Goal: Information Seeking & Learning: Learn about a topic

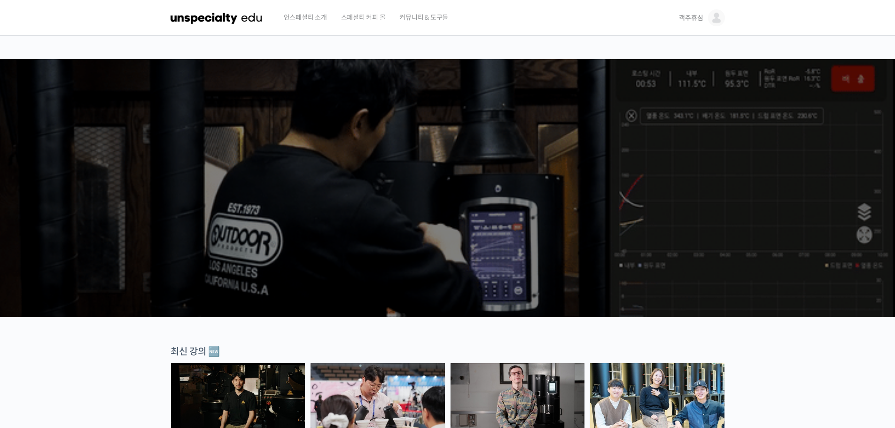
click at [719, 17] on img at bounding box center [716, 17] width 17 height 17
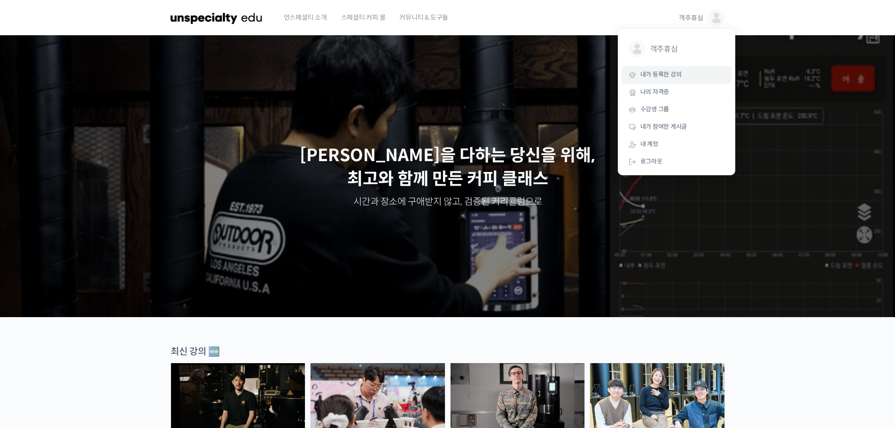
click at [706, 74] on link "내가 등록한 강의" at bounding box center [677, 74] width 110 height 17
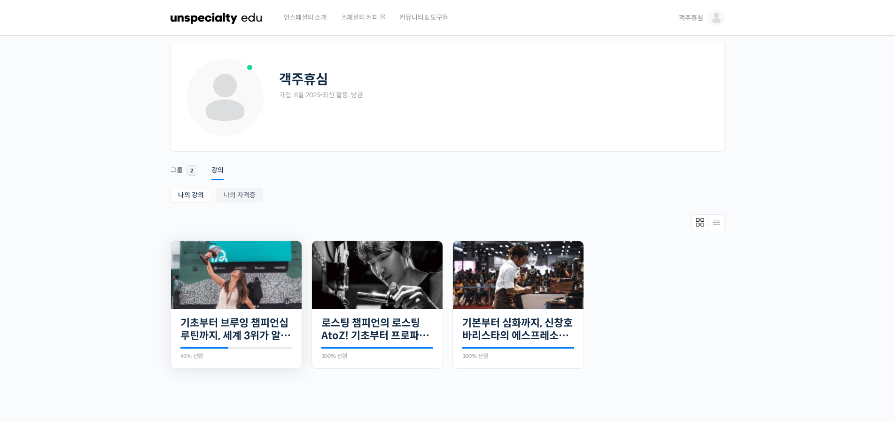
click at [198, 285] on img at bounding box center [236, 275] width 131 height 68
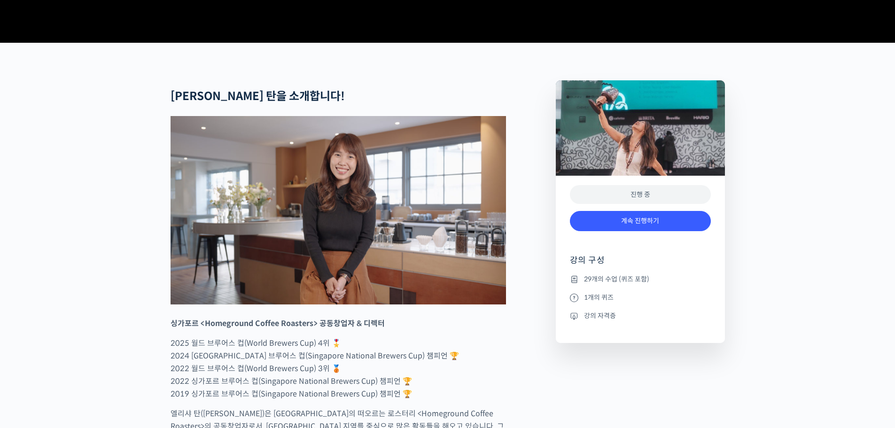
scroll to position [329, 0]
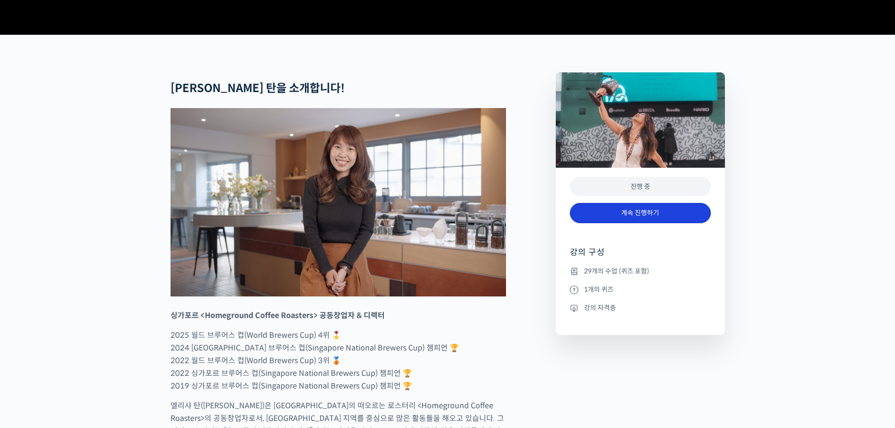
click at [661, 223] on link "계속 진행하기" at bounding box center [640, 213] width 141 height 20
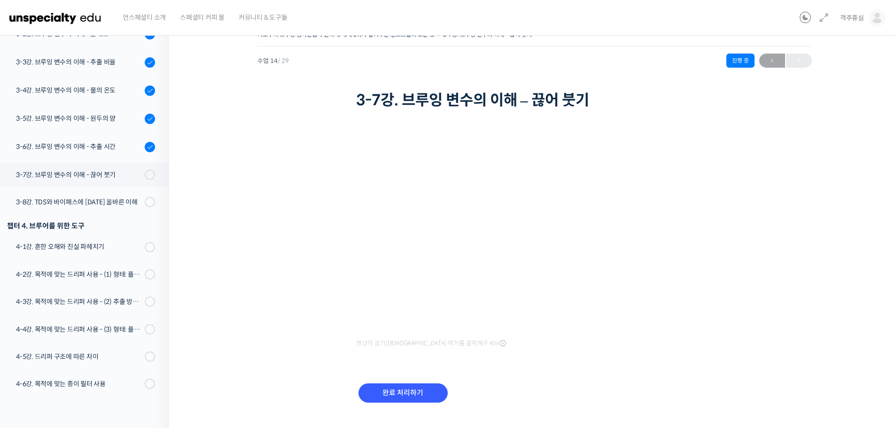
scroll to position [33, 0]
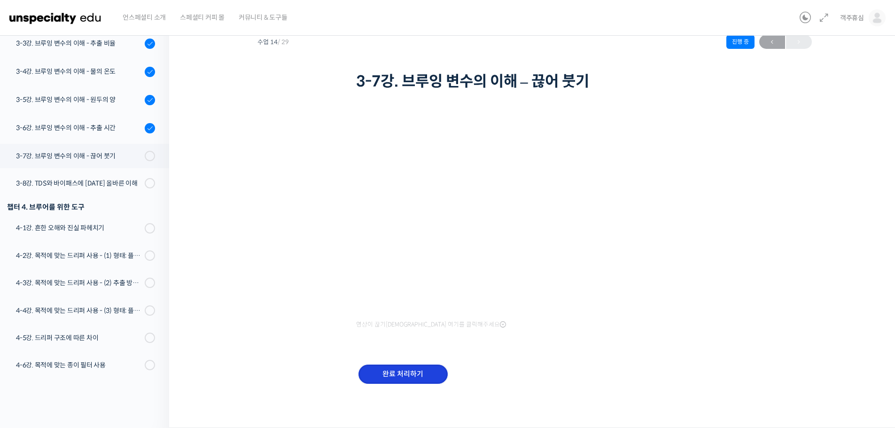
click at [436, 382] on input "완료 처리하기" at bounding box center [403, 374] width 89 height 19
click at [411, 379] on input "완료 처리하기" at bounding box center [403, 374] width 89 height 19
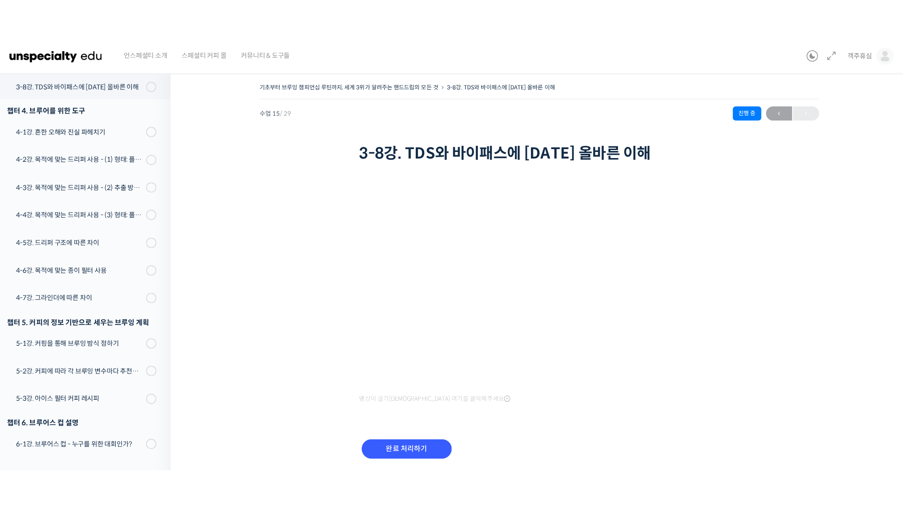
scroll to position [567, 0]
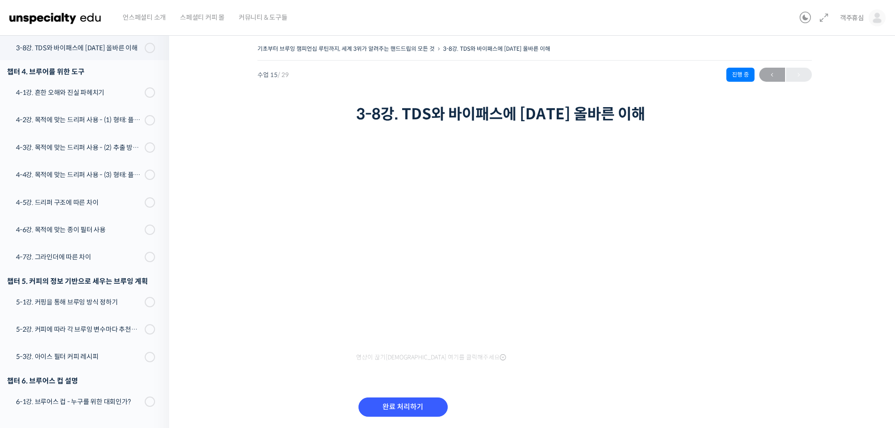
click at [641, 395] on div "완료 처리하기" at bounding box center [534, 415] width 357 height 54
